Goal: Transaction & Acquisition: Purchase product/service

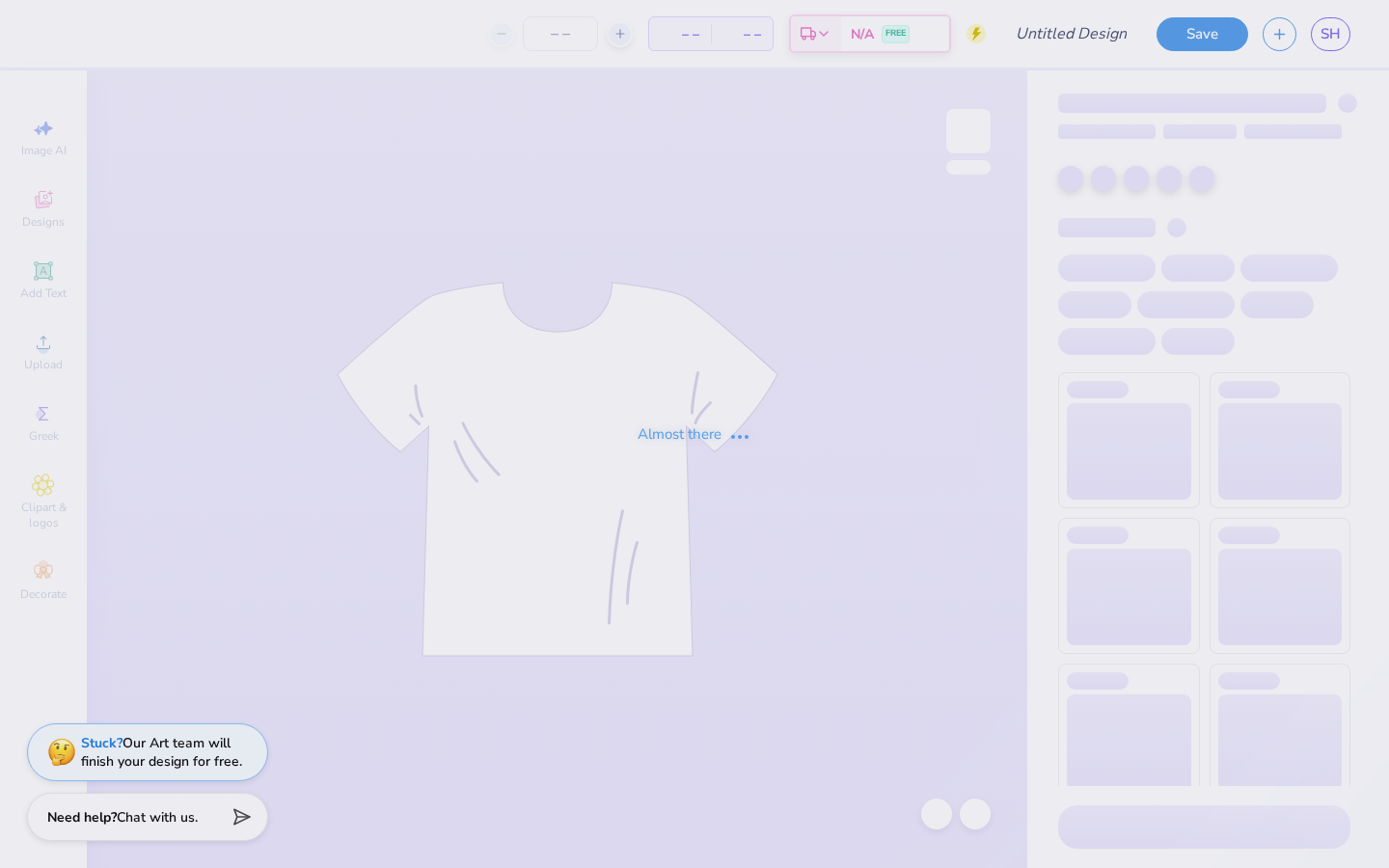
type input "Volunteer Shirt"
type input "12"
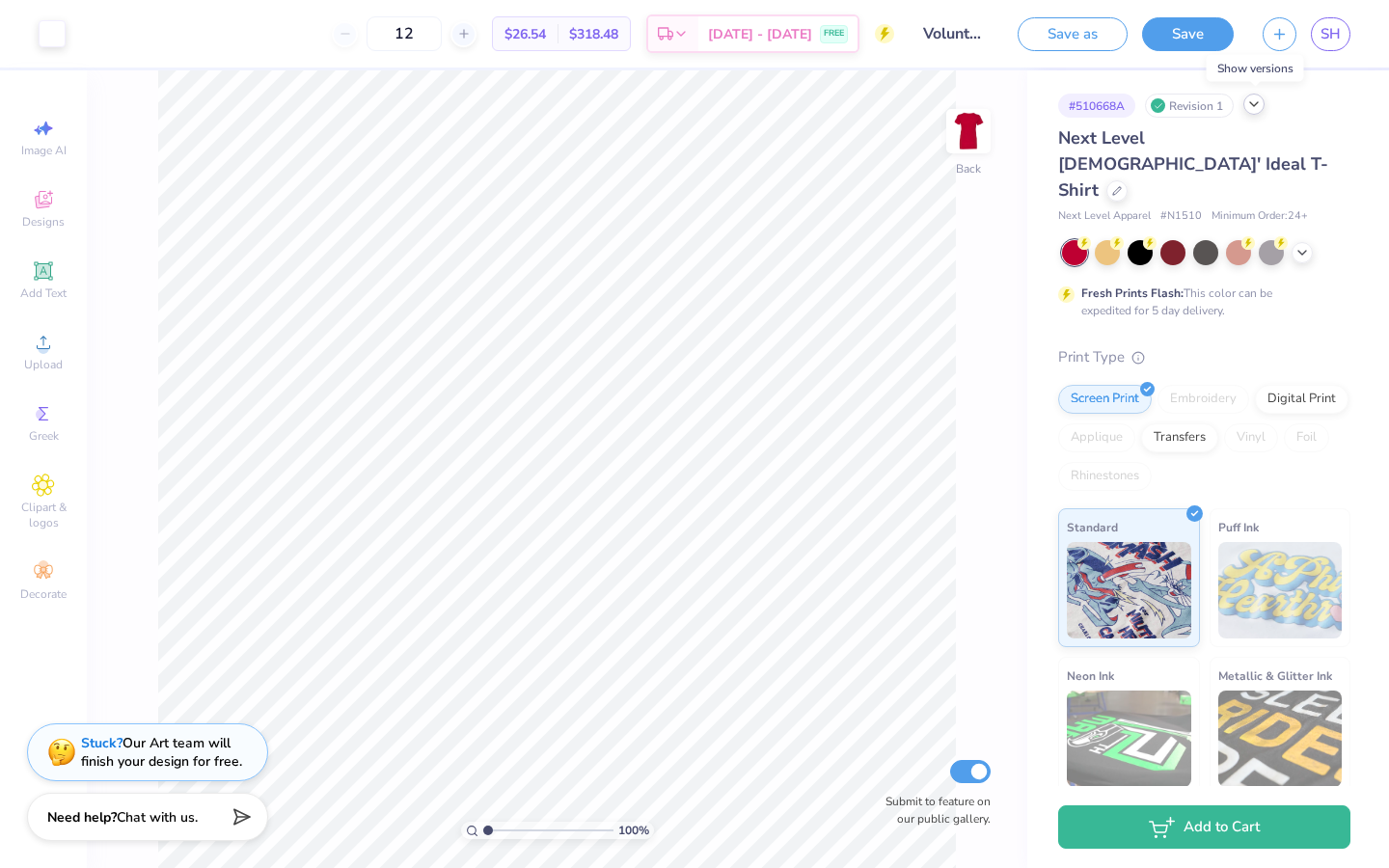
click at [1263, 107] on div at bounding box center [1253, 104] width 21 height 21
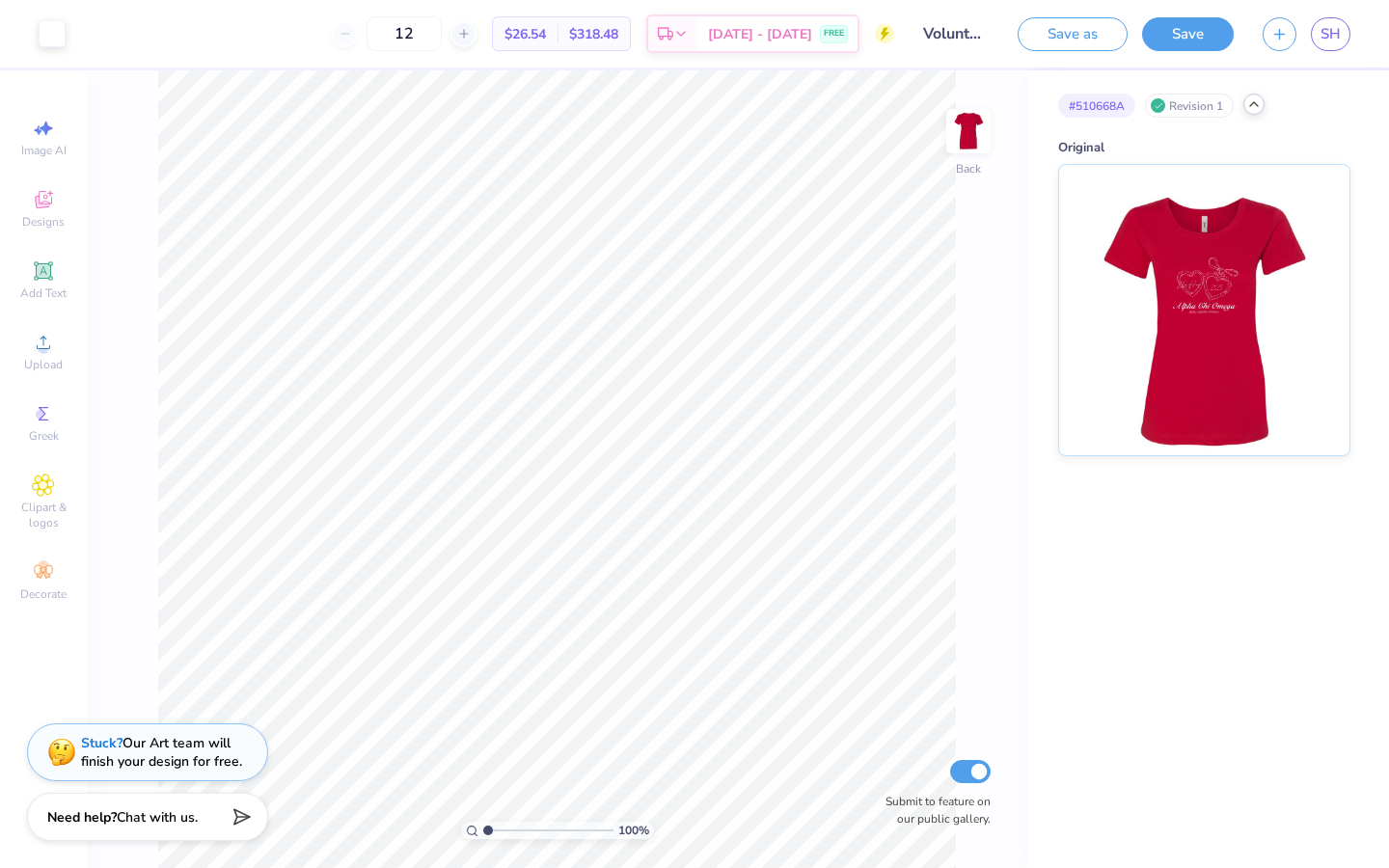
click at [1263, 107] on div at bounding box center [1253, 104] width 21 height 21
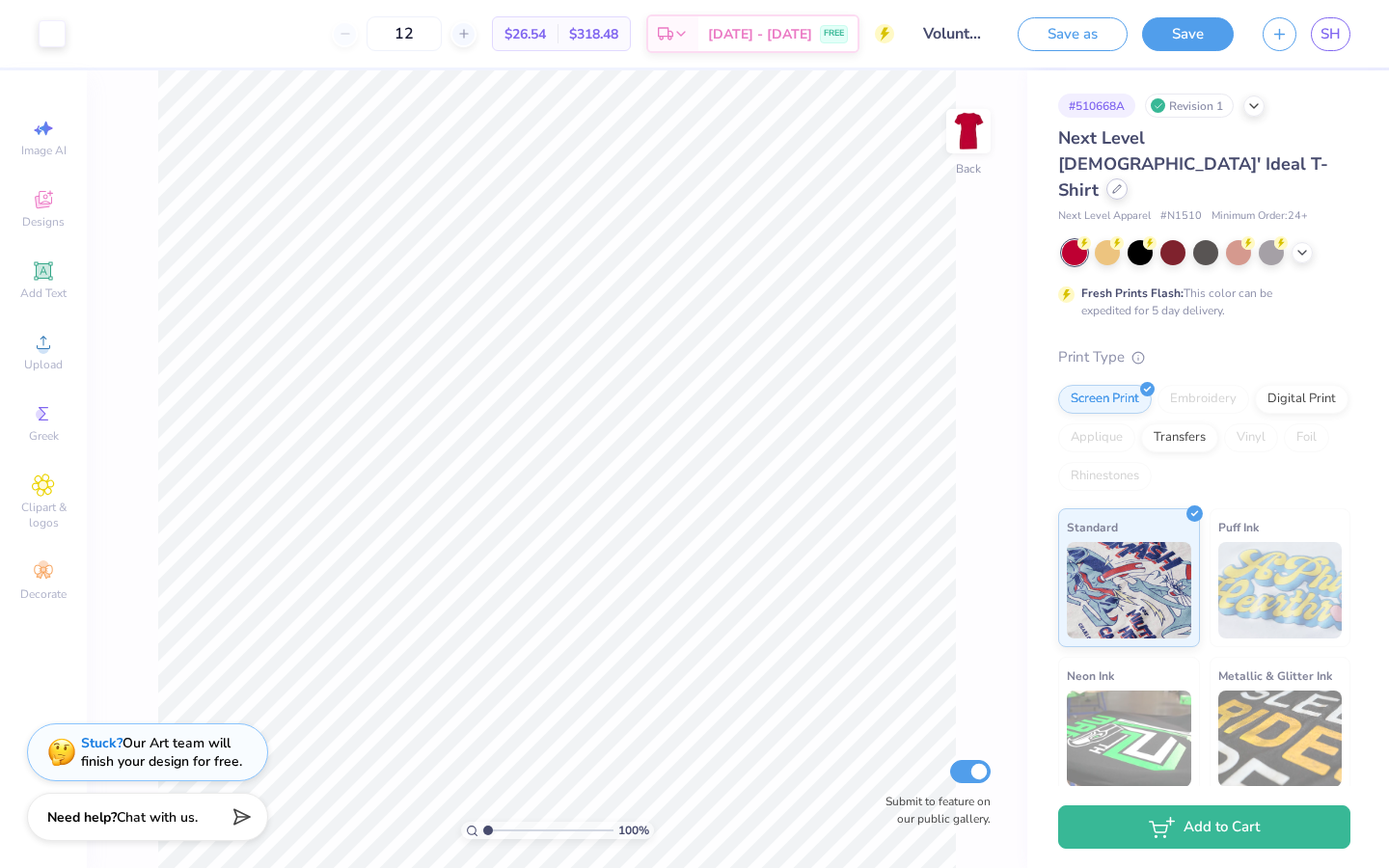
click at [1122, 184] on icon at bounding box center [1117, 189] width 10 height 10
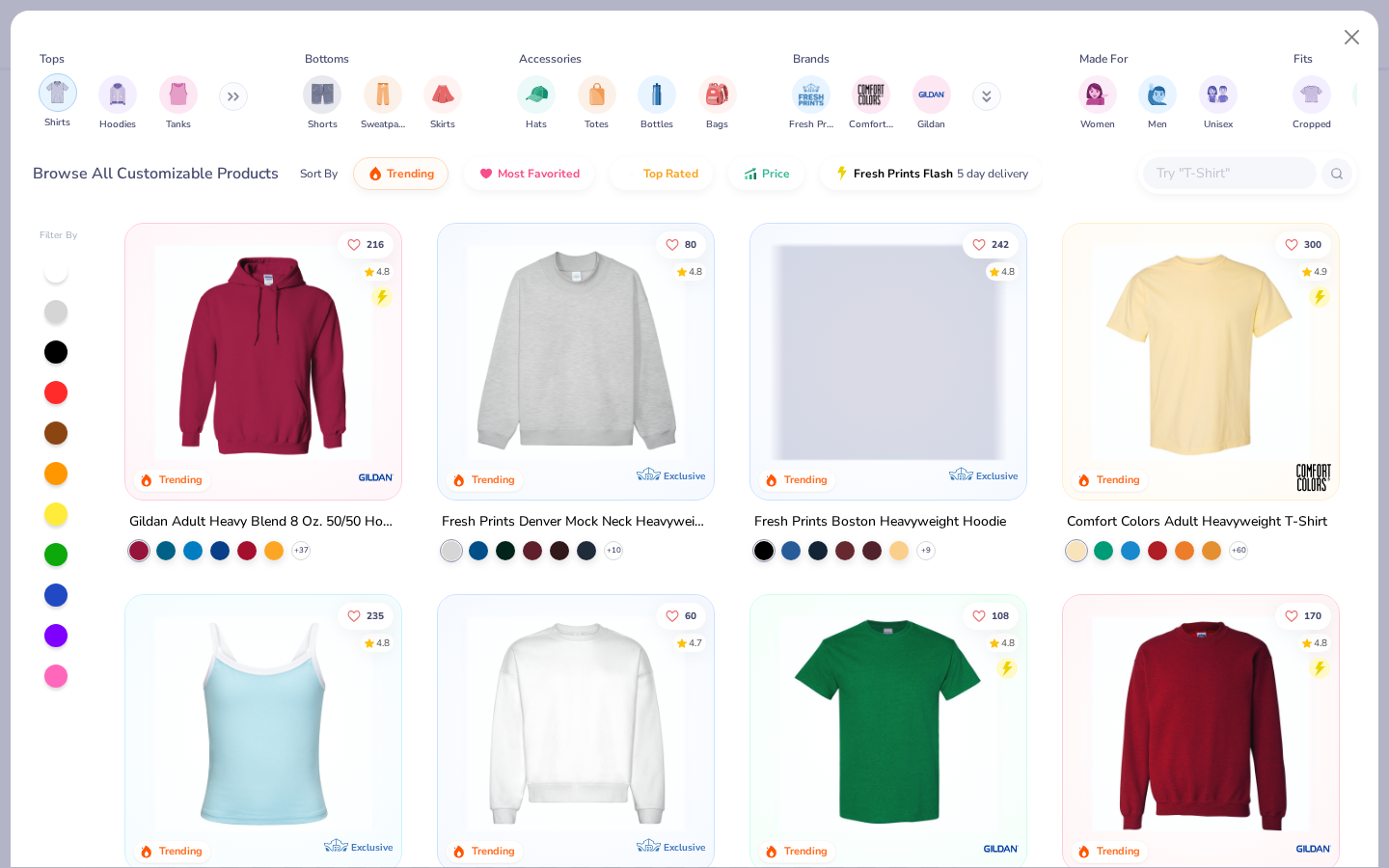
click at [67, 101] on img "filter for Shirts" at bounding box center [57, 92] width 22 height 22
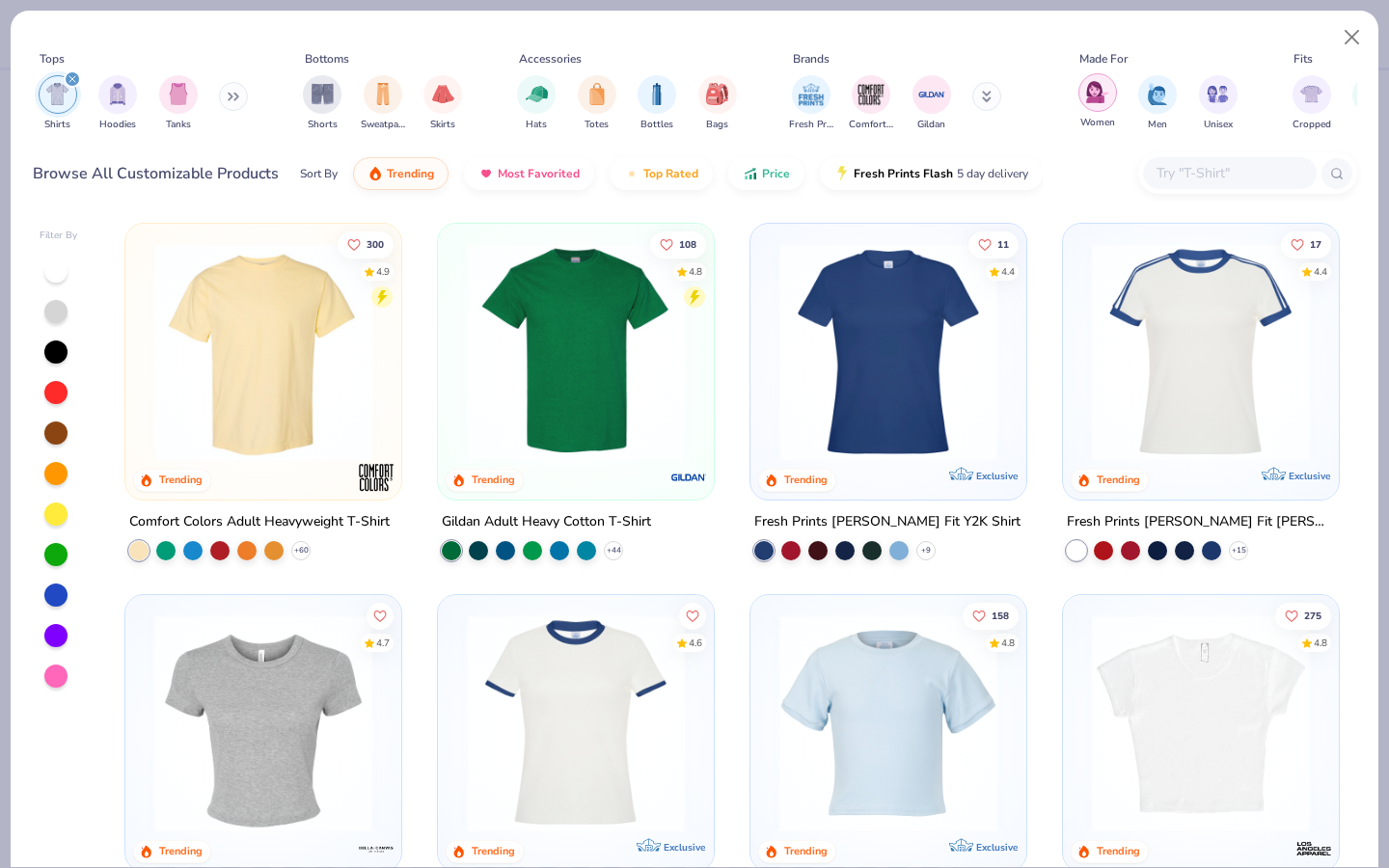
click at [1101, 104] on div "filter for Women" at bounding box center [1098, 93] width 39 height 39
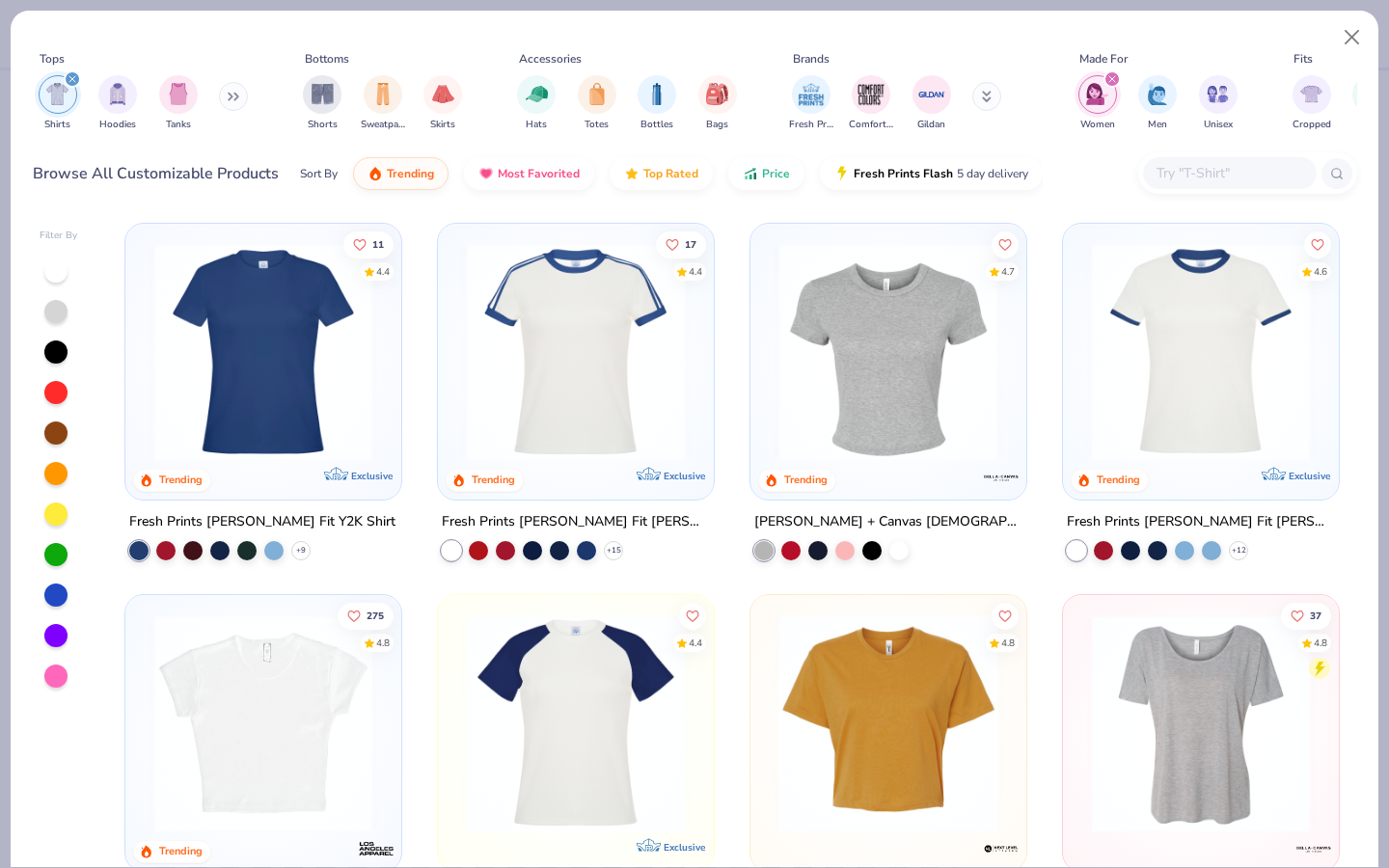
click at [918, 337] on img at bounding box center [888, 352] width 237 height 218
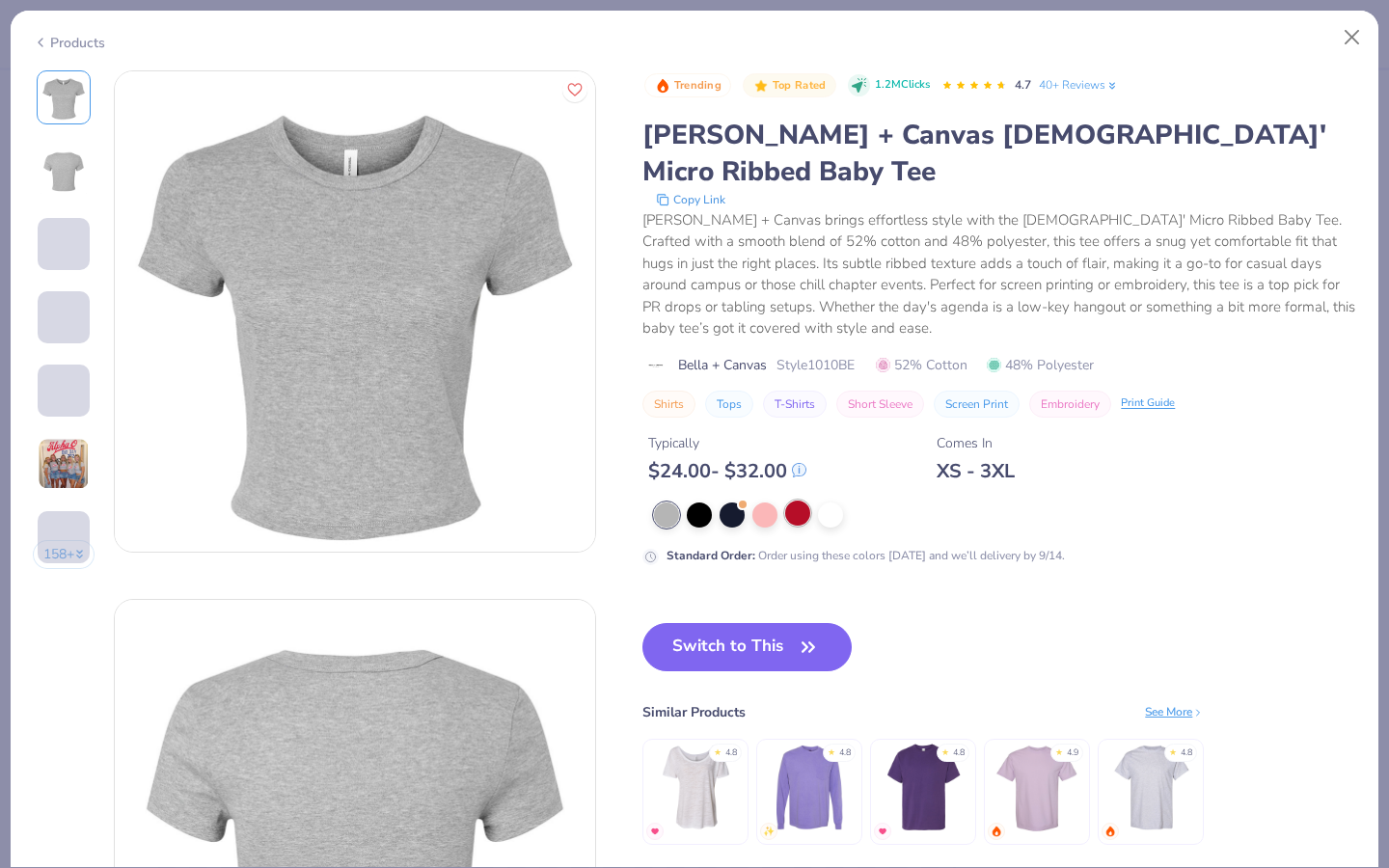
click at [798, 500] on div at bounding box center [797, 512] width 25 height 25
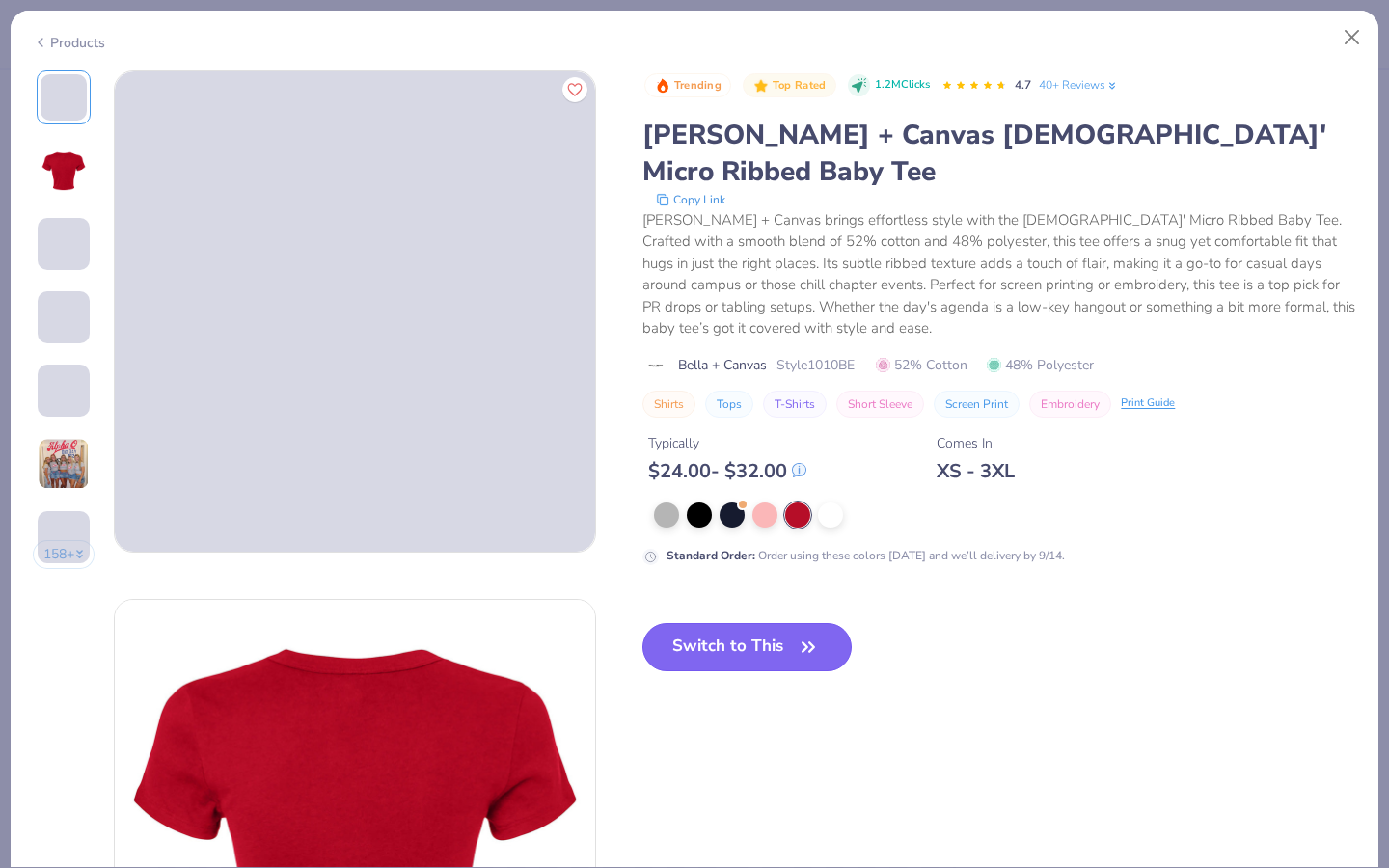
click at [750, 623] on button "Switch to This" at bounding box center [747, 647] width 209 height 48
